Goal: Information Seeking & Learning: Learn about a topic

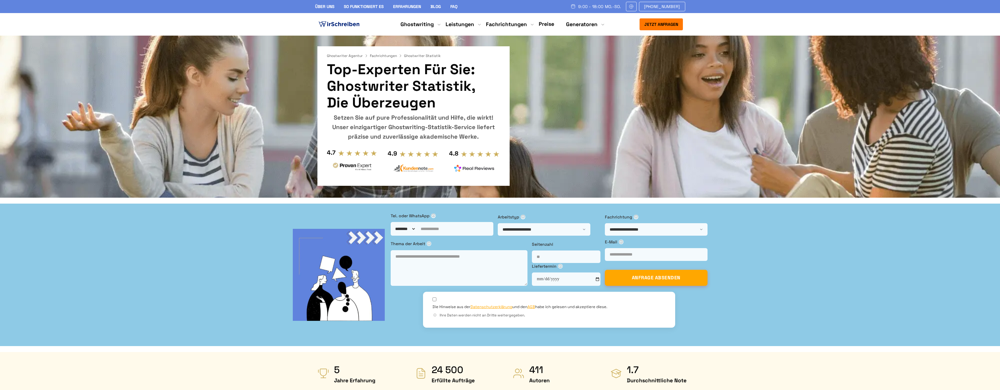
click at [332, 120] on div "Setzen Sie auf pure Professionalität und Hilfe, die wirkt! Unser einzigartiger …" at bounding box center [413, 127] width 173 height 28
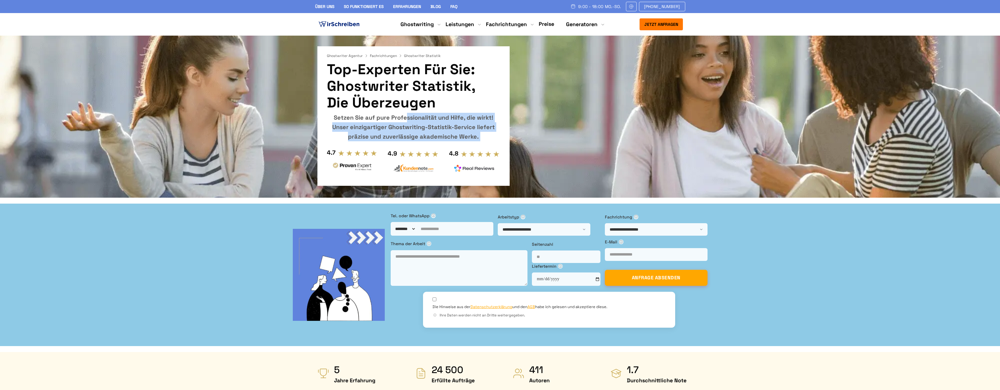
click at [333, 120] on div "Setzen Sie auf pure Professionalität und Hilfe, die wirkt! Unser einzigartiger …" at bounding box center [413, 127] width 173 height 28
click at [499, 116] on div "Setzen Sie auf pure Professionalität und Hilfe, die wirkt! Unser einzigartiger …" at bounding box center [413, 127] width 173 height 28
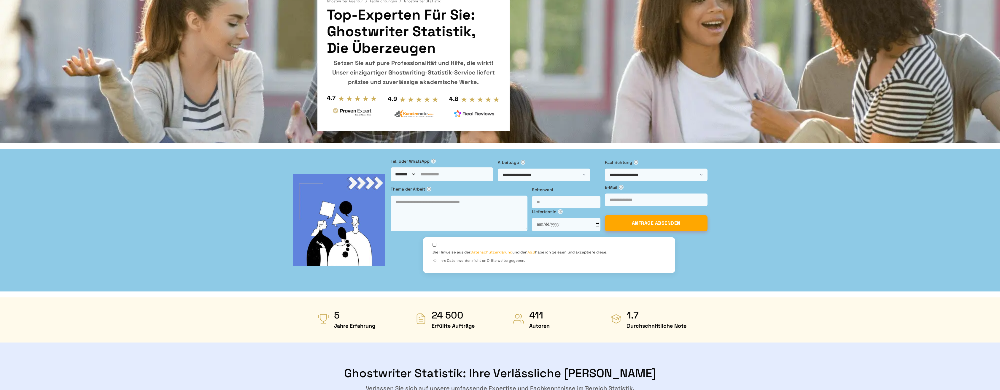
scroll to position [59, 0]
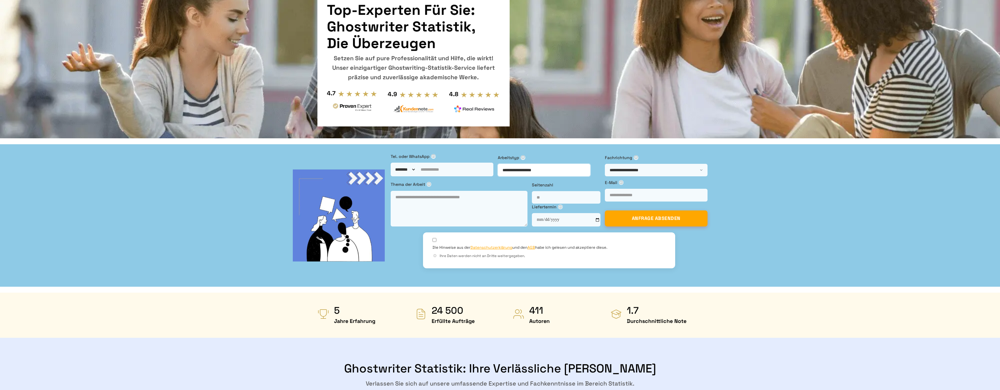
click at [498, 165] on select "**********" at bounding box center [544, 170] width 93 height 12
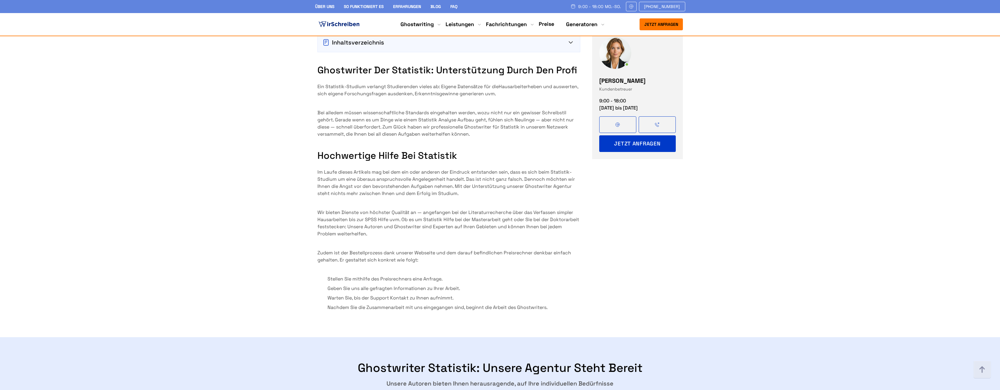
scroll to position [593, 0]
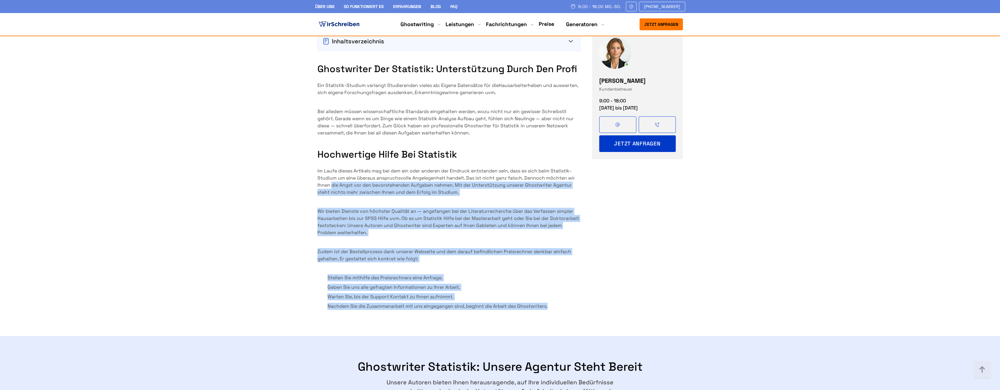
drag, startPoint x: 569, startPoint y: 263, endPoint x: 301, endPoint y: 137, distance: 296.4
click at [328, 137] on div "Ghostwriter der Statistik: Unterstützung durch den Profi Ein Statistik-Studium …" at bounding box center [448, 186] width 263 height 247
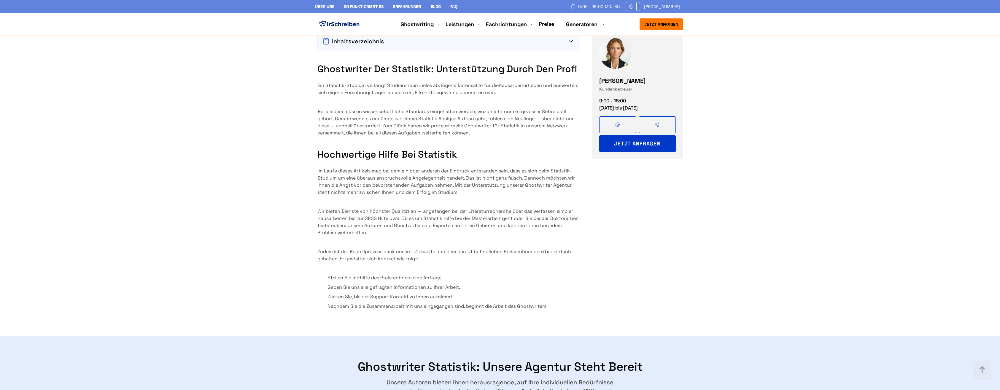
click at [297, 137] on section "Inhaltsverzeichnis Ghostwriter der Statistik: Unterstützung durch den Profi Hoc…" at bounding box center [500, 166] width 1000 height 293
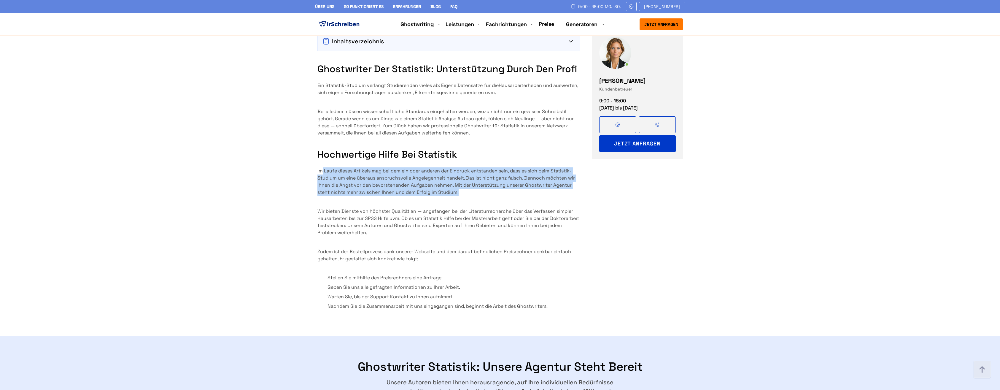
drag, startPoint x: 421, startPoint y: 146, endPoint x: 466, endPoint y: 149, distance: 45.2
click at [466, 167] on p "Im Laufe dieses Artikels mag bei dem ein oder anderen der Eindruck entstanden s…" at bounding box center [448, 181] width 263 height 28
drag, startPoint x: 477, startPoint y: 150, endPoint x: 296, endPoint y: 126, distance: 183.2
click at [296, 126] on section "Inhaltsverzeichnis Ghostwriter der Statistik: Unterstützung durch den Profi Hoc…" at bounding box center [500, 166] width 1000 height 293
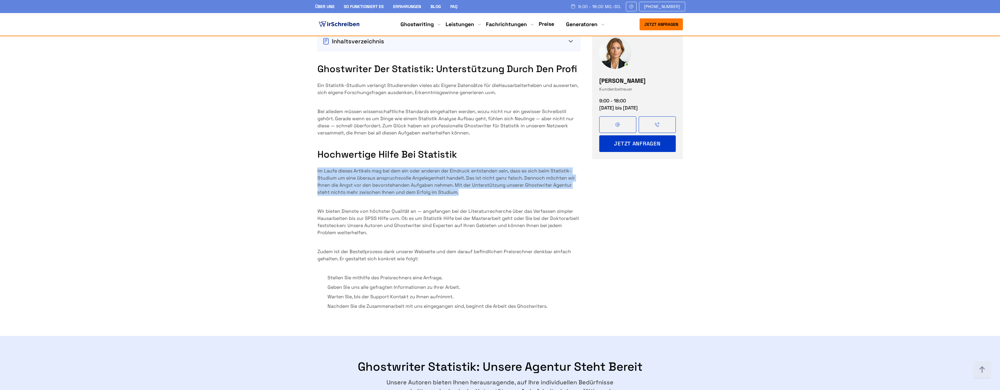
click at [297, 126] on section "Inhaltsverzeichnis Ghostwriter der Statistik: Unterstützung durch den Profi Hoc…" at bounding box center [500, 166] width 1000 height 293
